Goal: Task Accomplishment & Management: Use online tool/utility

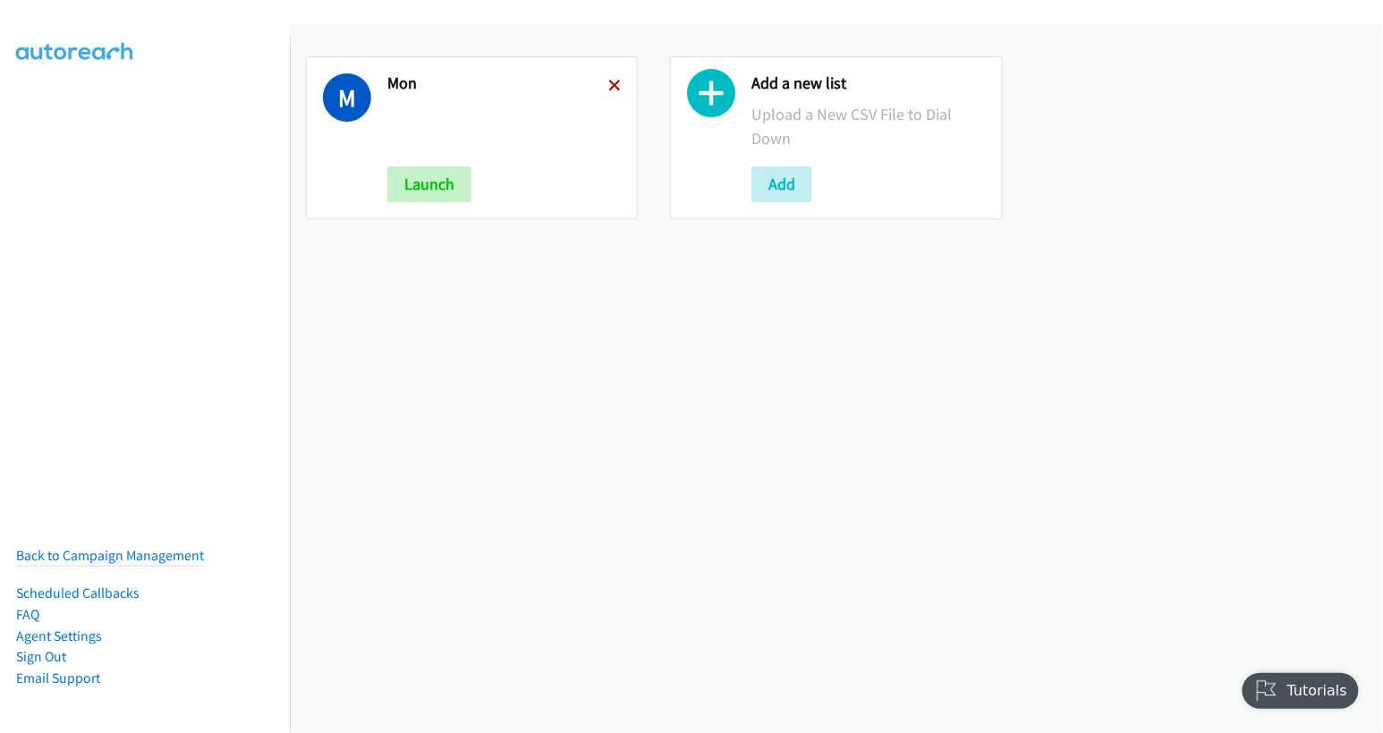
click at [608, 81] on icon at bounding box center [614, 87] width 13 height 13
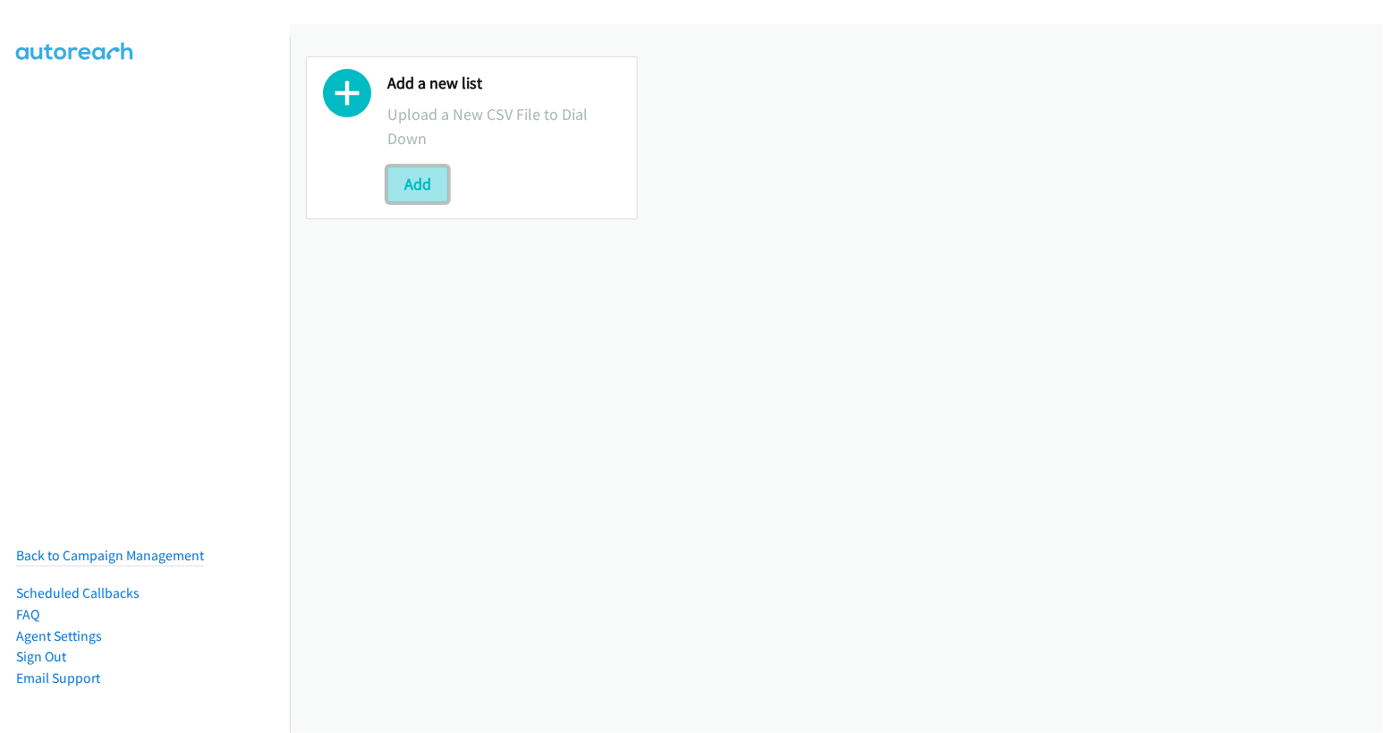
click at [413, 179] on button "Add" at bounding box center [417, 184] width 61 height 36
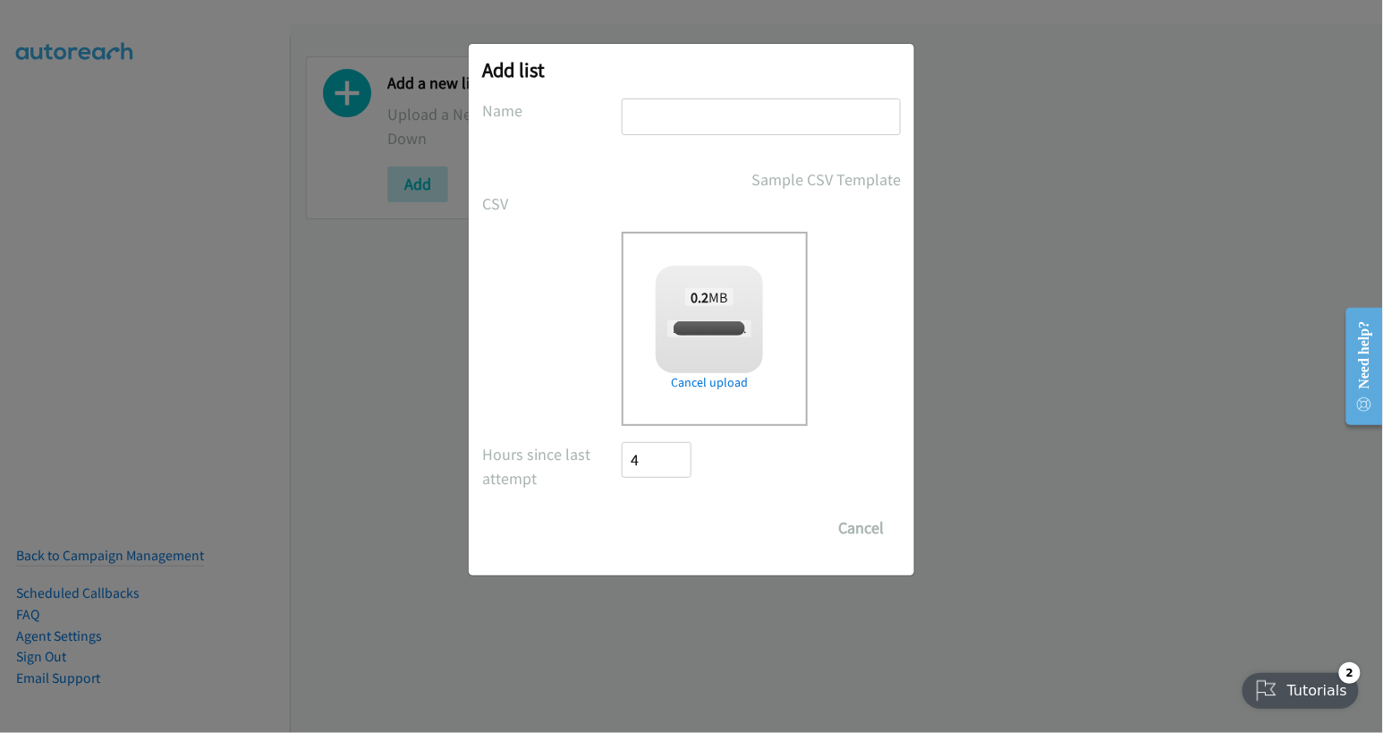
click at [696, 116] on input "text" at bounding box center [761, 116] width 279 height 37
checkbox input "true"
type input "wed"
click at [671, 539] on input "Save List" at bounding box center [669, 528] width 94 height 36
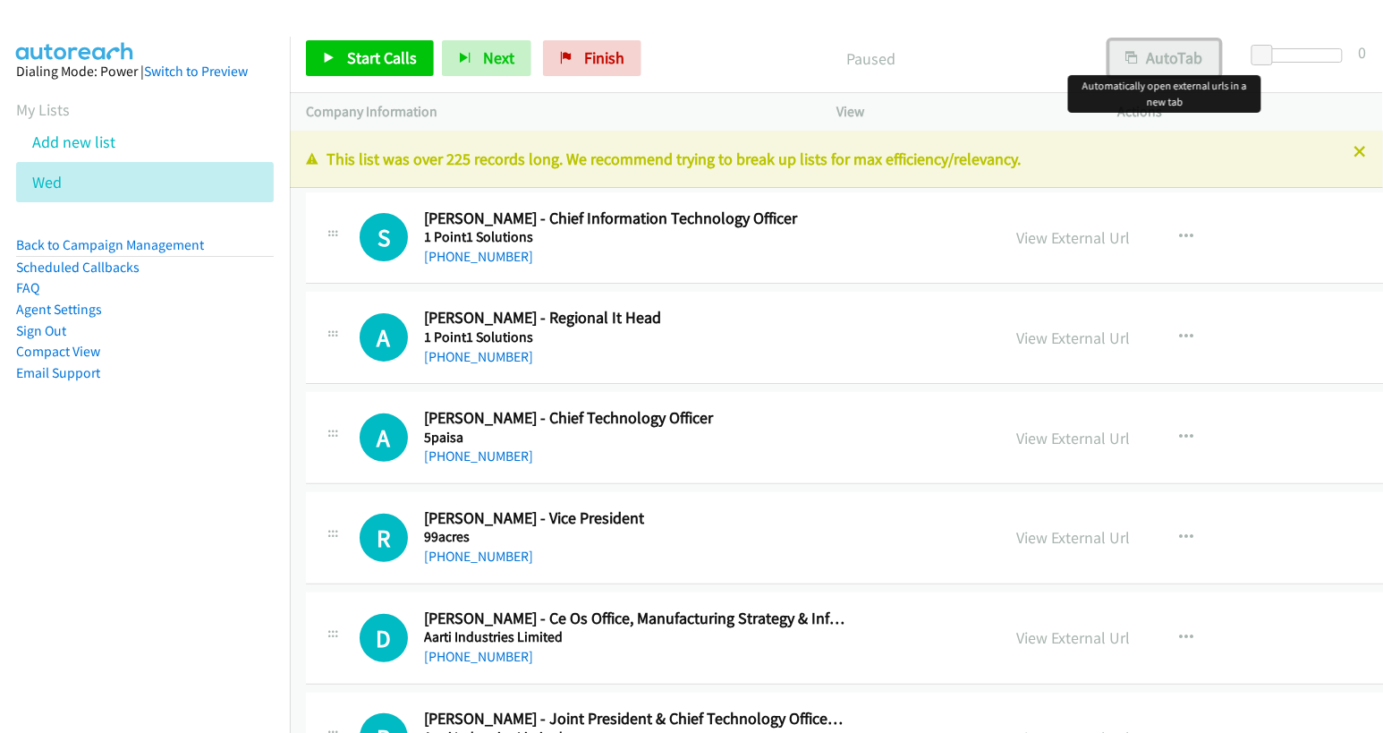
click at [1167, 55] on button "AutoTab" at bounding box center [1164, 58] width 111 height 36
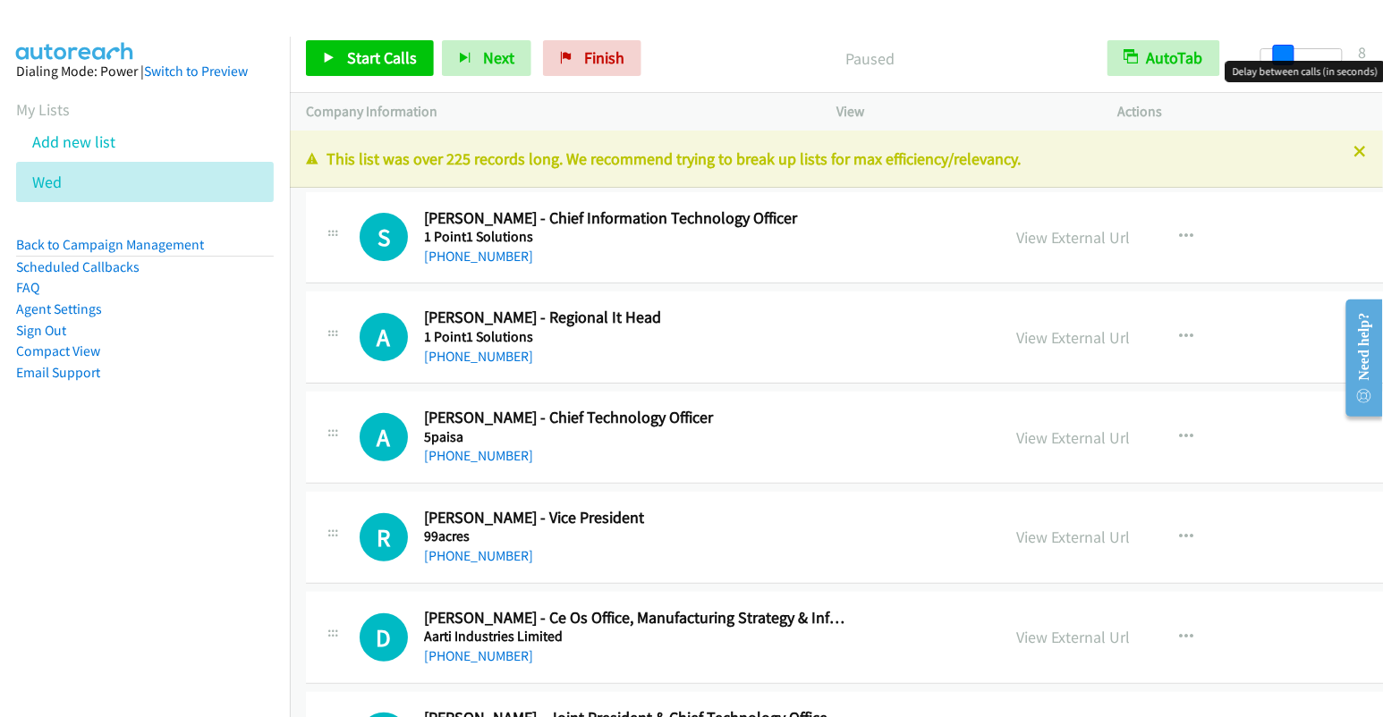
drag, startPoint x: 1266, startPoint y: 53, endPoint x: 1287, endPoint y: 55, distance: 21.5
click at [1287, 55] on span at bounding box center [1283, 55] width 21 height 21
click at [1016, 238] on link "View External Url" at bounding box center [1073, 237] width 114 height 21
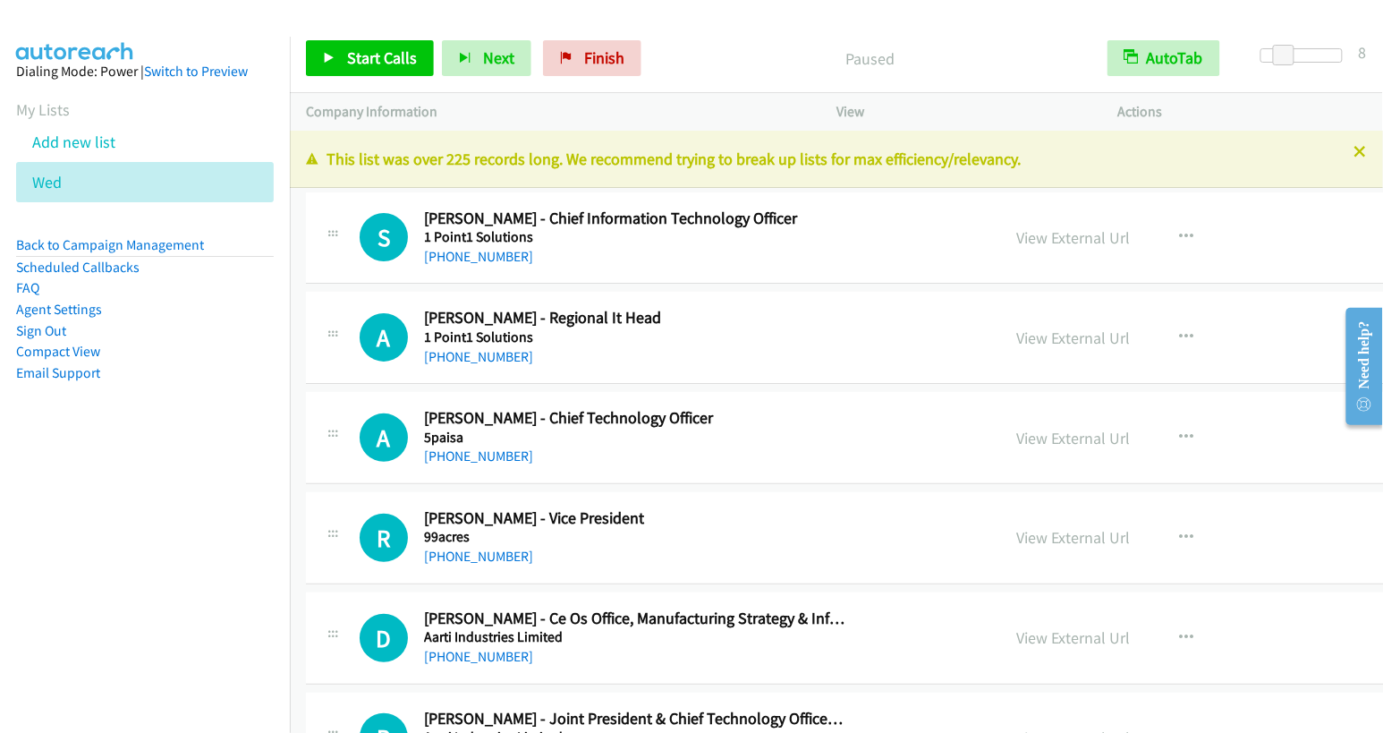
click at [1019, 63] on p "Paused" at bounding box center [871, 59] width 410 height 24
click at [392, 54] on span "Start Calls" at bounding box center [382, 57] width 70 height 21
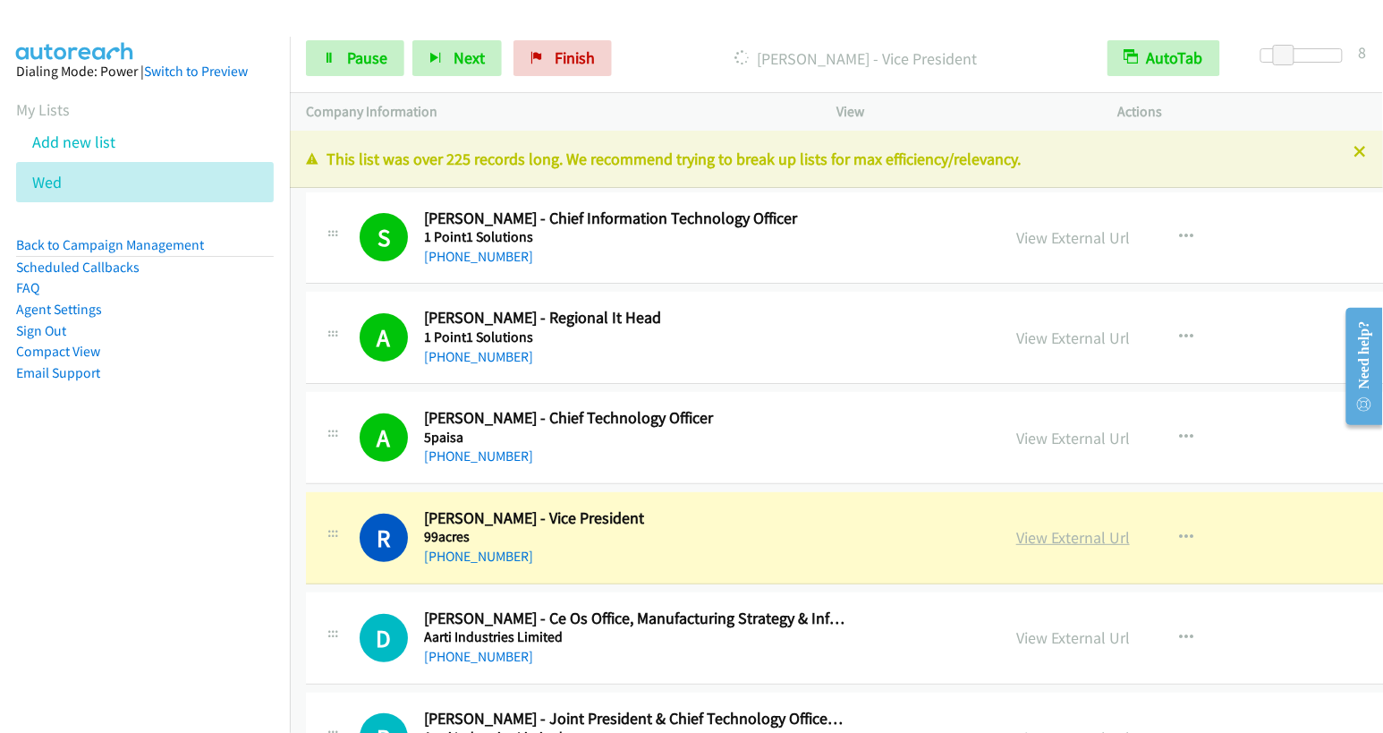
click at [1016, 533] on link "View External Url" at bounding box center [1073, 537] width 114 height 21
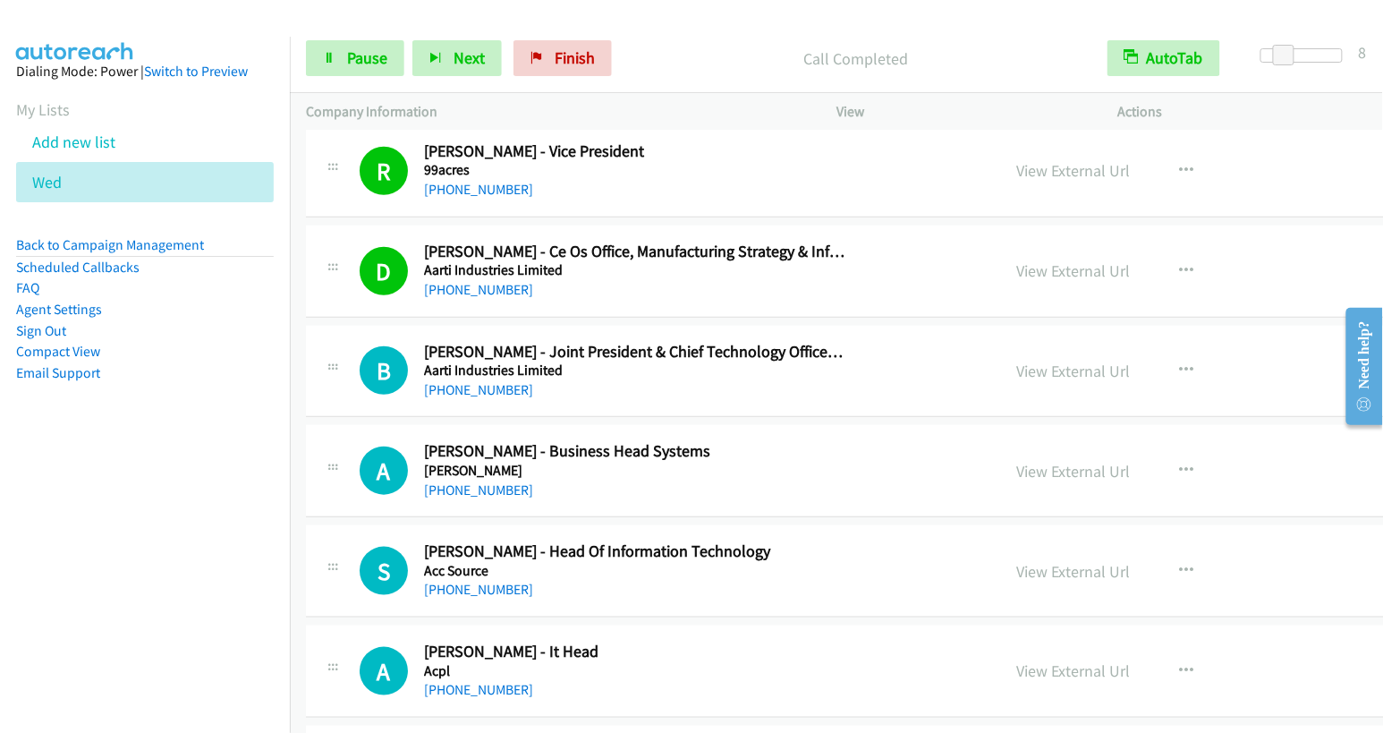
scroll to position [449, 0]
